Goal: Information Seeking & Learning: Learn about a topic

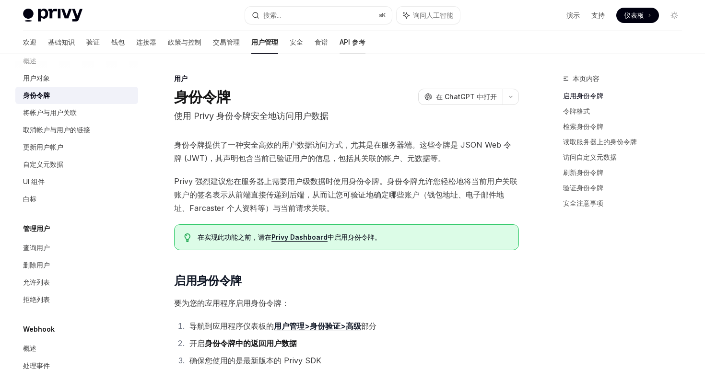
click at [340, 45] on font "API 参考" at bounding box center [353, 42] width 26 height 8
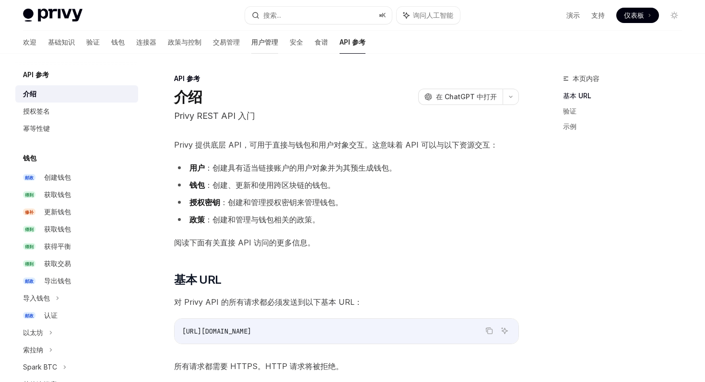
click at [251, 41] on font "用户管理" at bounding box center [264, 42] width 27 height 8
type textarea "*"
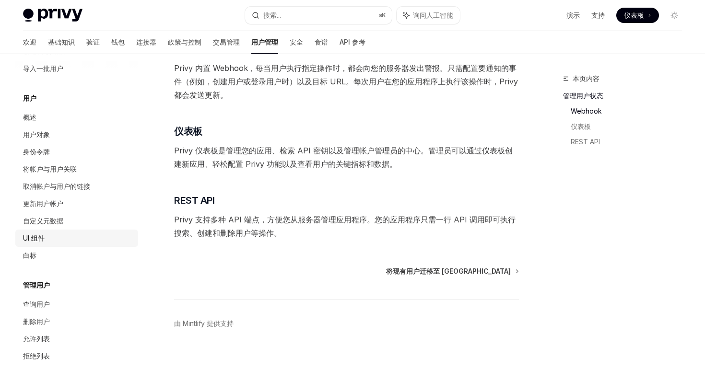
scroll to position [92, 0]
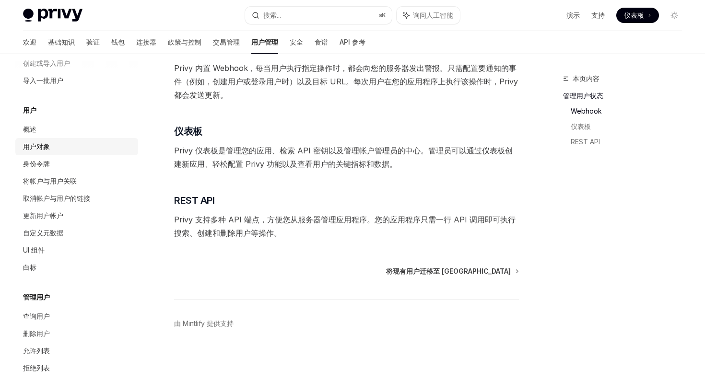
click at [64, 141] on link "用户对象" at bounding box center [76, 146] width 123 height 17
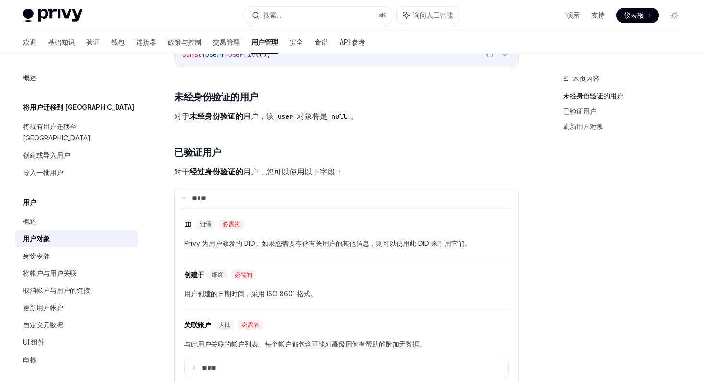
scroll to position [118, 0]
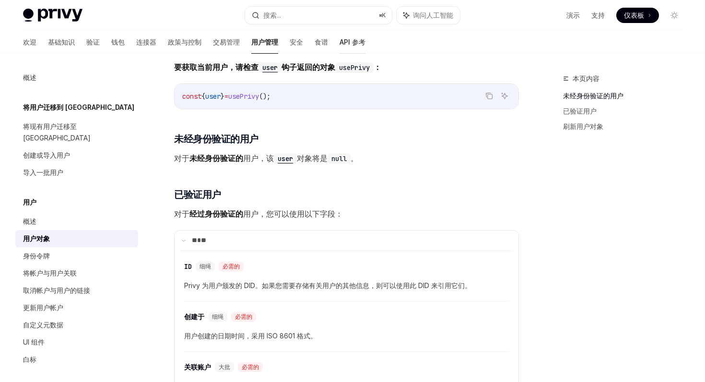
click at [340, 45] on font "API 参考" at bounding box center [353, 42] width 26 height 8
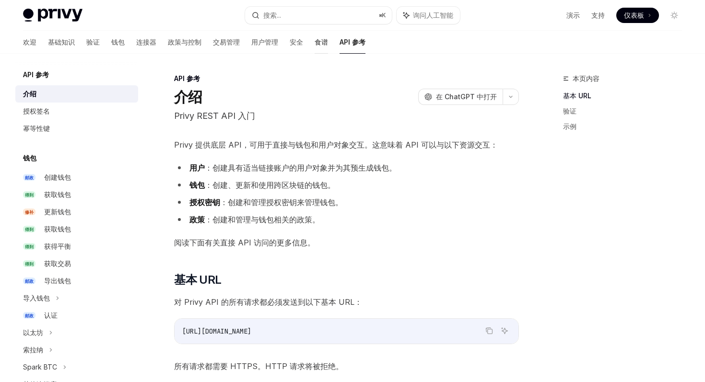
click at [315, 44] on font "食谱" at bounding box center [321, 42] width 13 height 8
type textarea "*"
